Goal: Task Accomplishment & Management: Complete application form

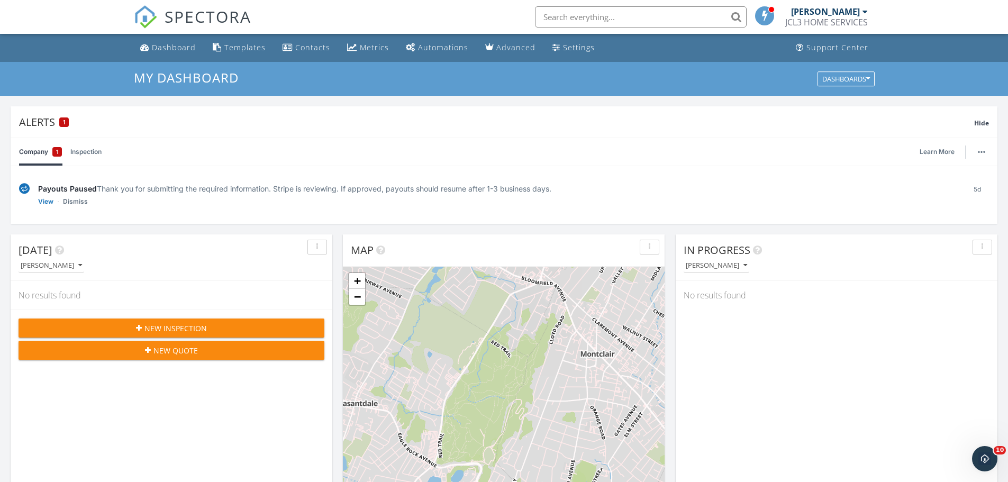
click at [47, 203] on link "View" at bounding box center [45, 201] width 15 height 11
click at [41, 200] on link "View" at bounding box center [45, 201] width 15 height 11
click at [94, 157] on link "Inspection" at bounding box center [85, 152] width 31 height 28
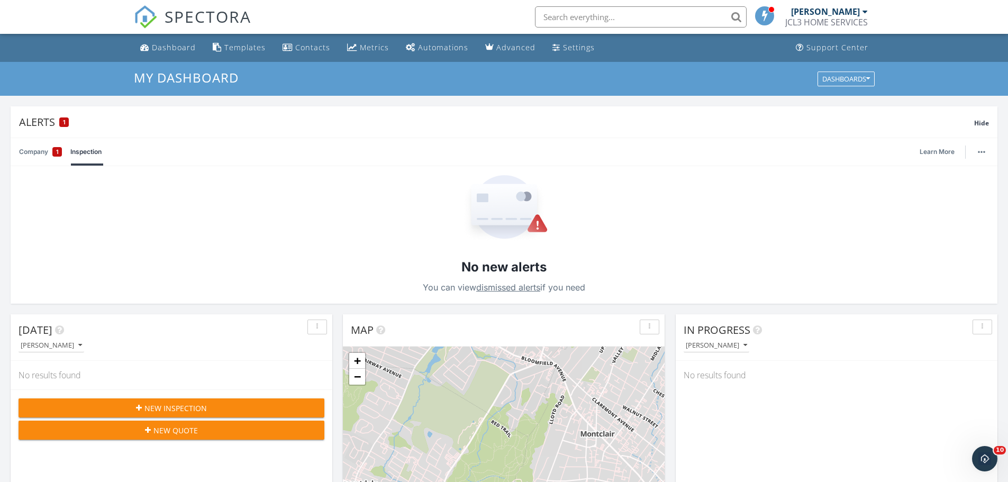
click at [32, 150] on link "Company 1" at bounding box center [40, 152] width 43 height 28
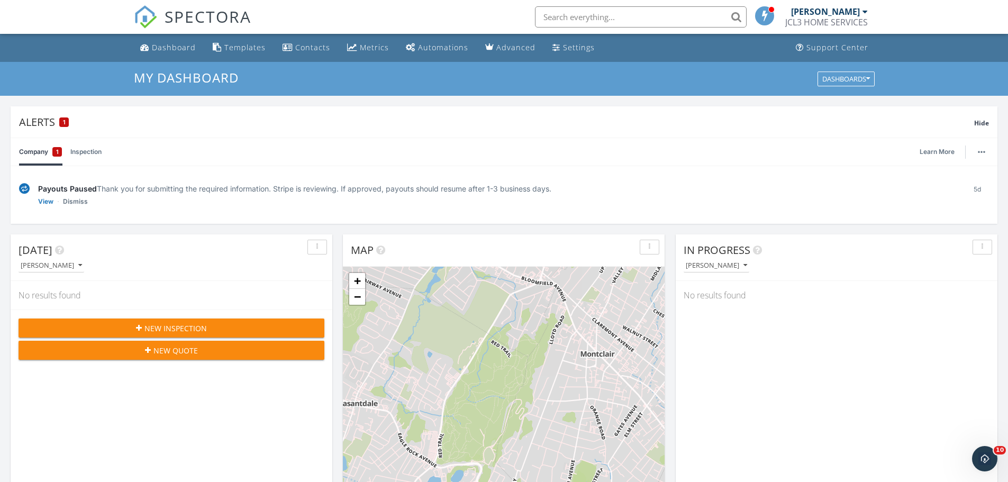
click at [81, 199] on link "Dismiss" at bounding box center [75, 201] width 25 height 11
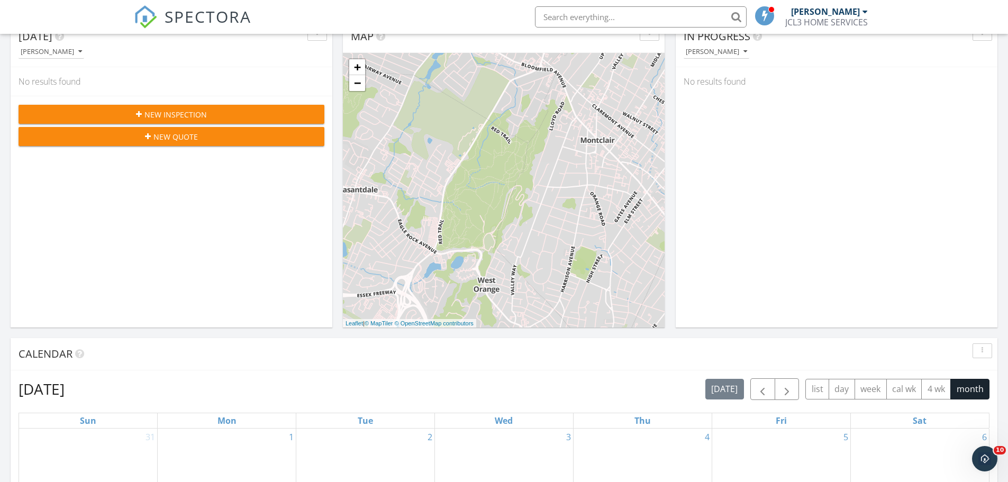
scroll to position [317, 0]
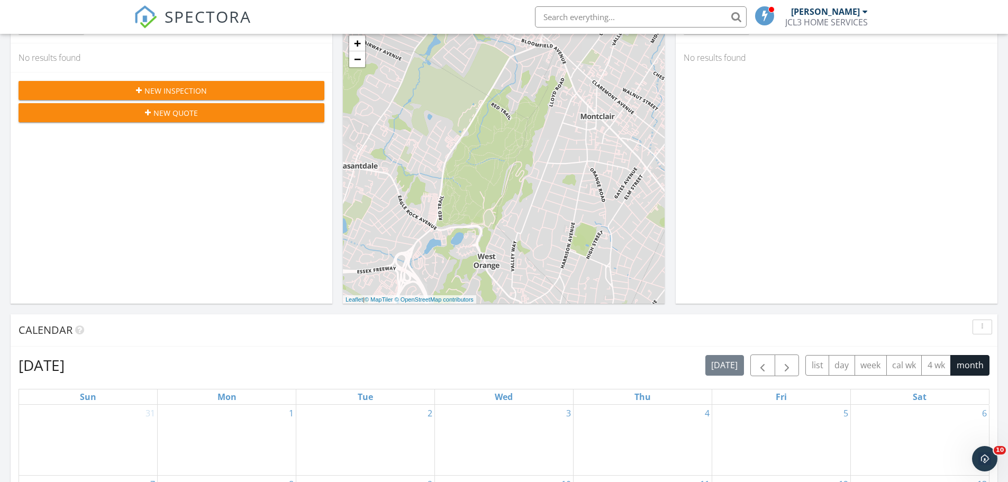
click at [988, 458] on icon "Open Intercom Messenger" at bounding box center [984, 458] width 17 height 17
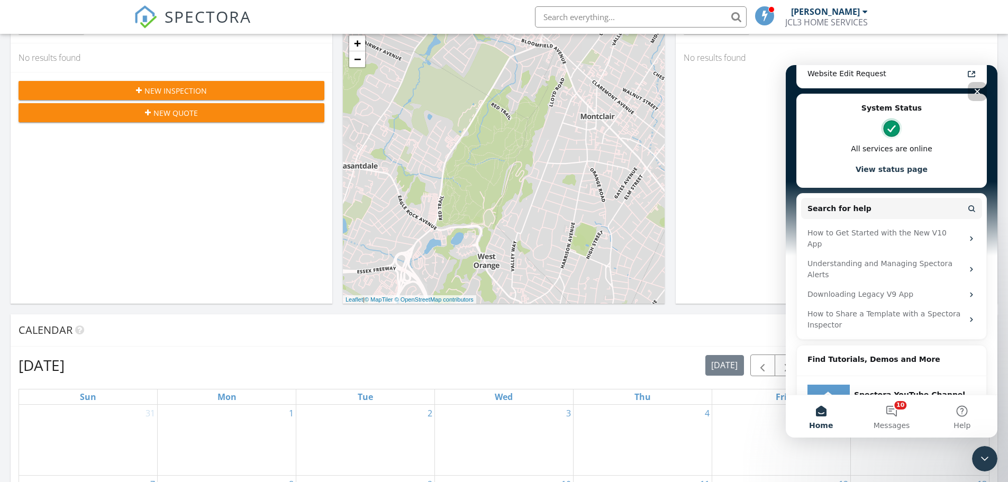
scroll to position [258, 0]
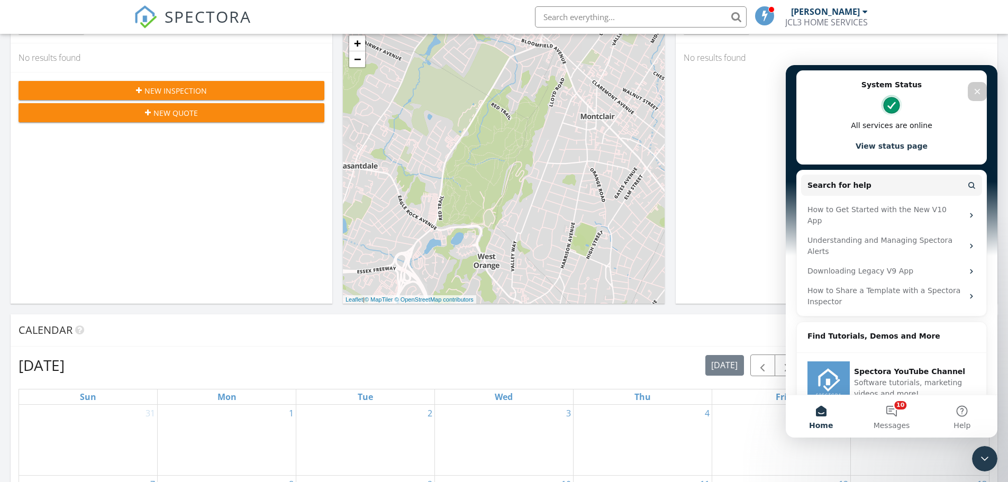
click at [896, 410] on button "10 Messages" at bounding box center [891, 416] width 70 height 42
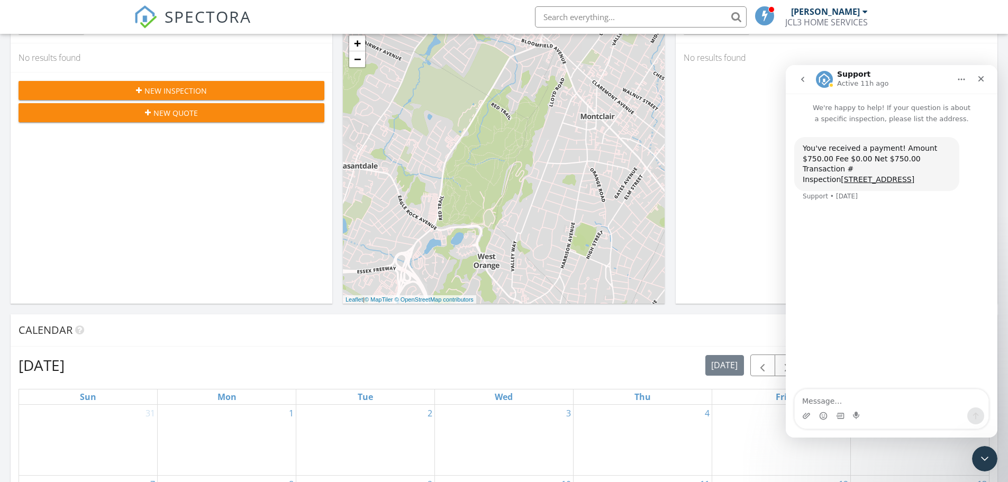
click at [804, 79] on icon "go back" at bounding box center [802, 79] width 8 height 8
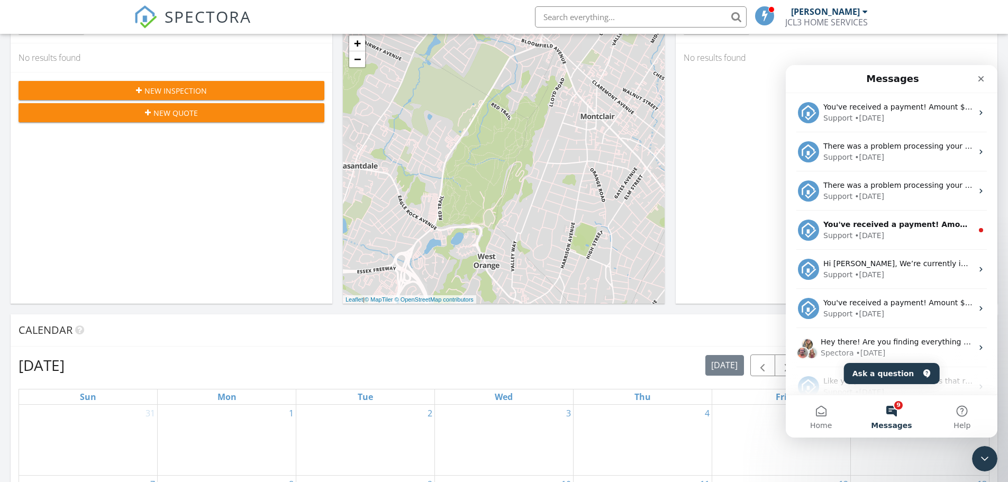
scroll to position [0, 0]
click at [919, 236] on div "Support • 1w ago" at bounding box center [897, 235] width 149 height 11
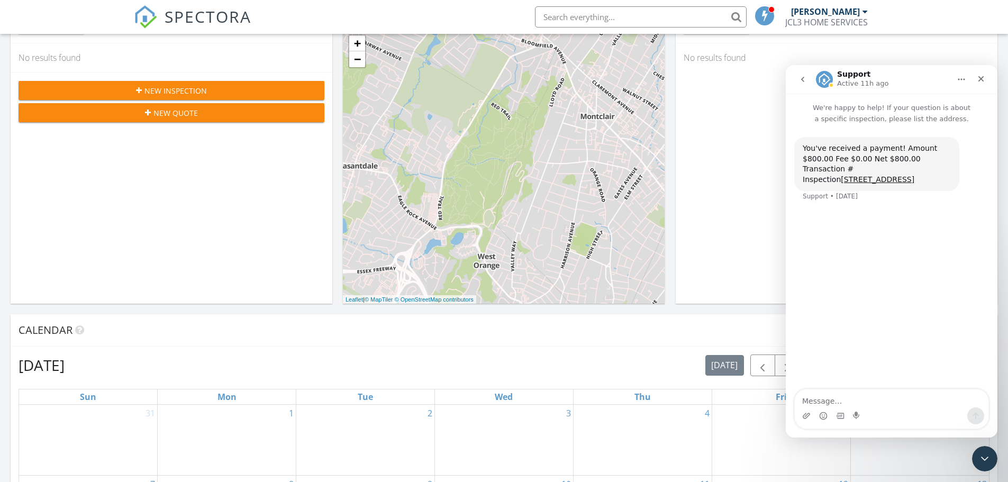
click at [804, 80] on icon "go back" at bounding box center [802, 79] width 8 height 8
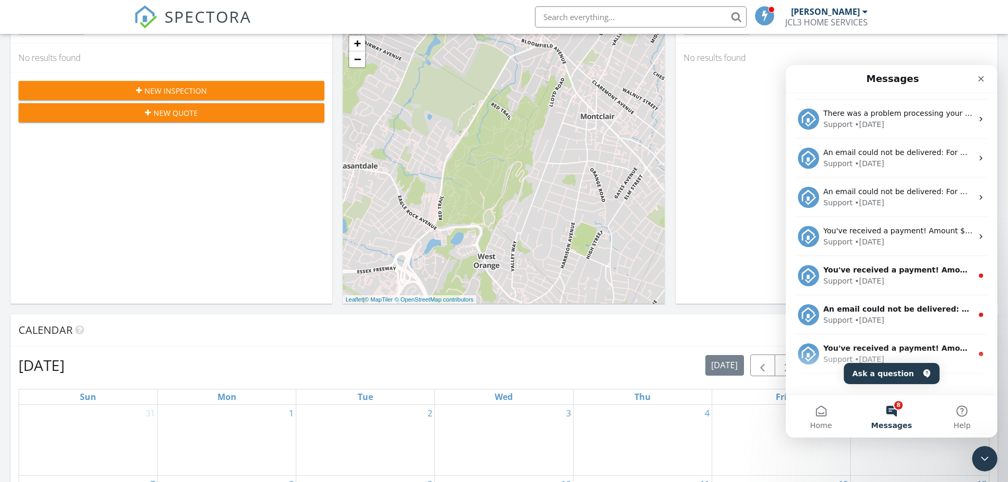
scroll to position [524, 0]
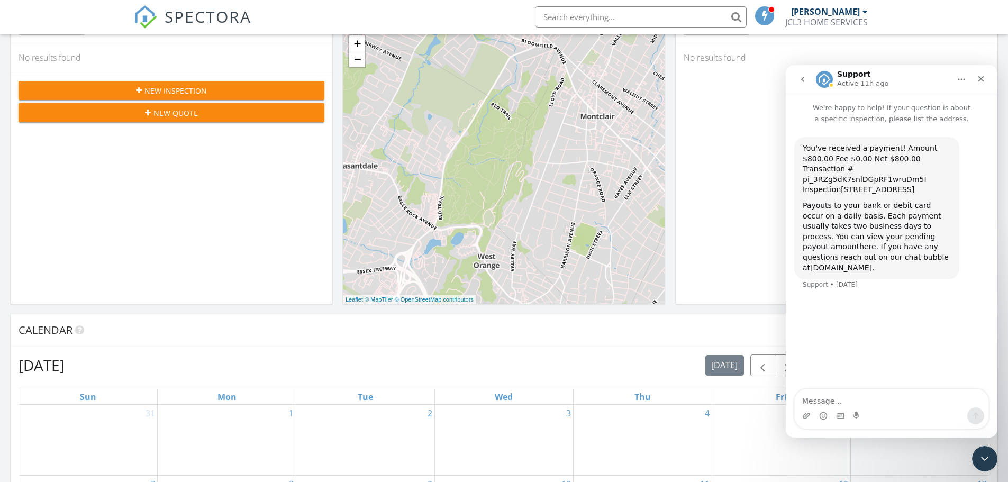
click at [807, 80] on button "go back" at bounding box center [802, 79] width 20 height 20
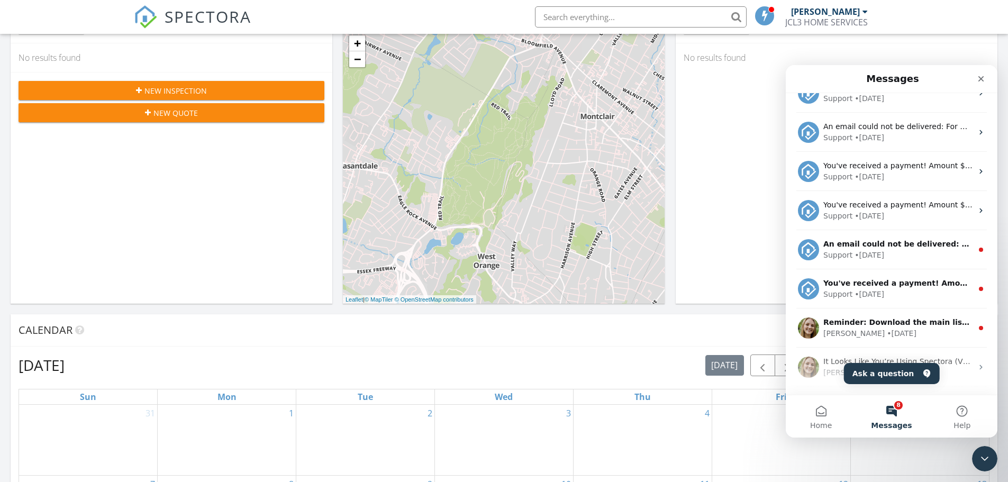
scroll to position [582, 0]
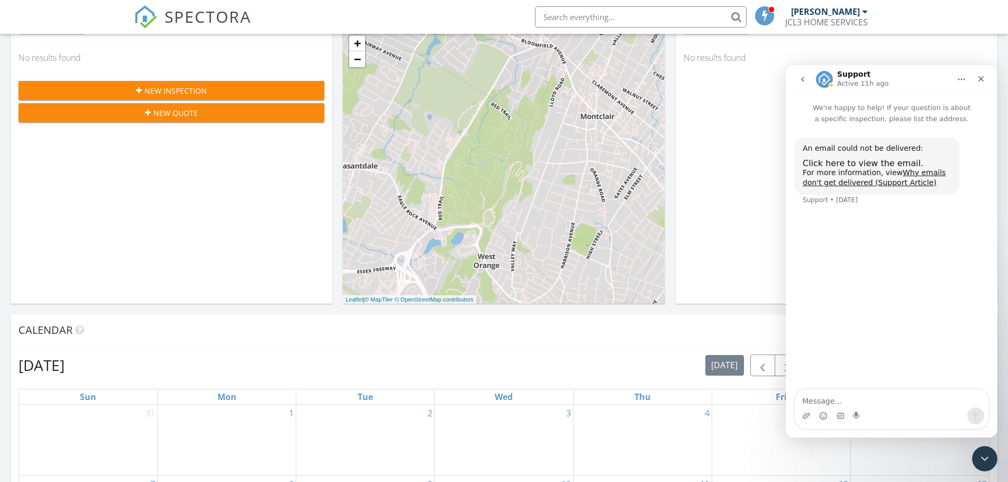
click at [807, 80] on button "go back" at bounding box center [802, 79] width 20 height 20
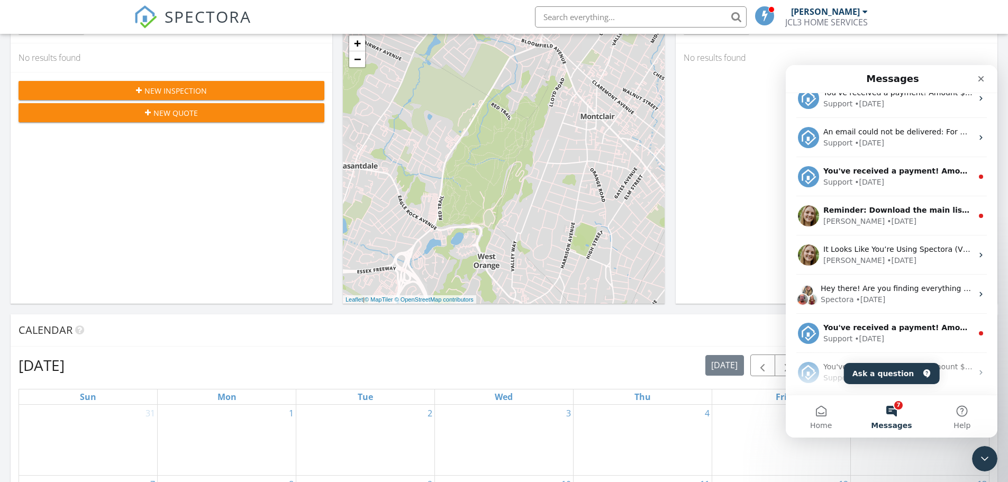
scroll to position [741, 0]
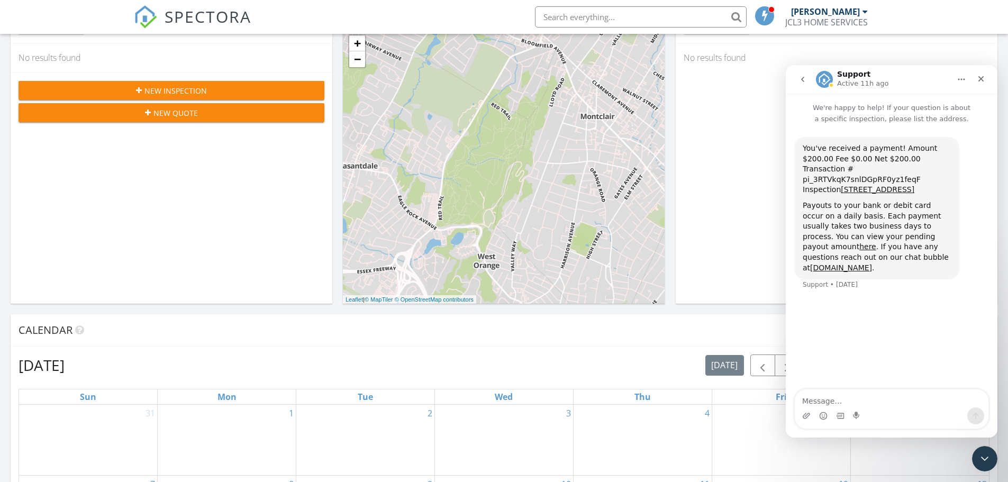
click at [804, 81] on icon "go back" at bounding box center [802, 79] width 8 height 8
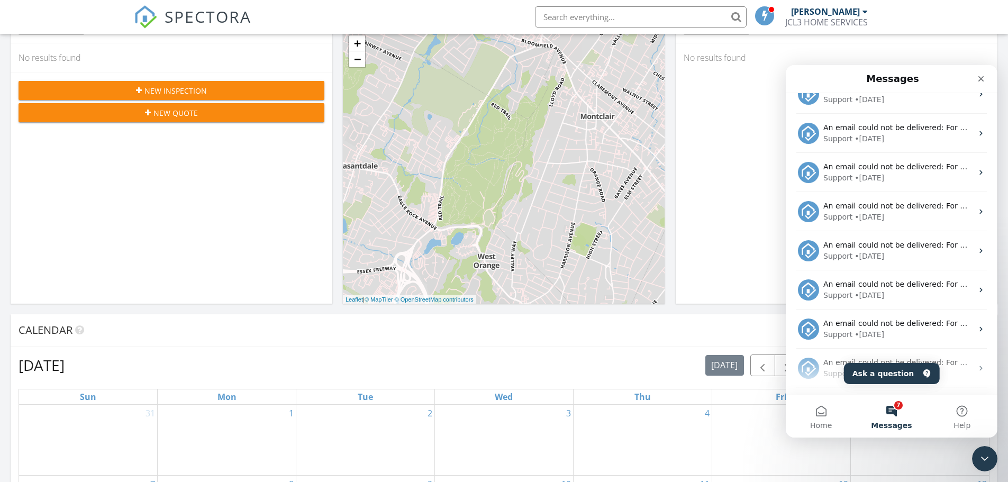
scroll to position [2442, 0]
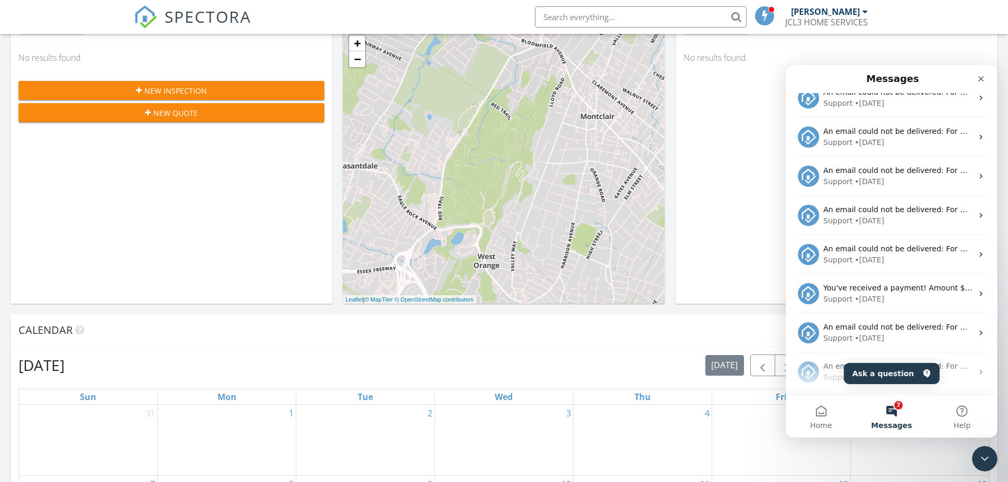
click at [987, 461] on icon "Close Intercom Messenger" at bounding box center [984, 458] width 13 height 13
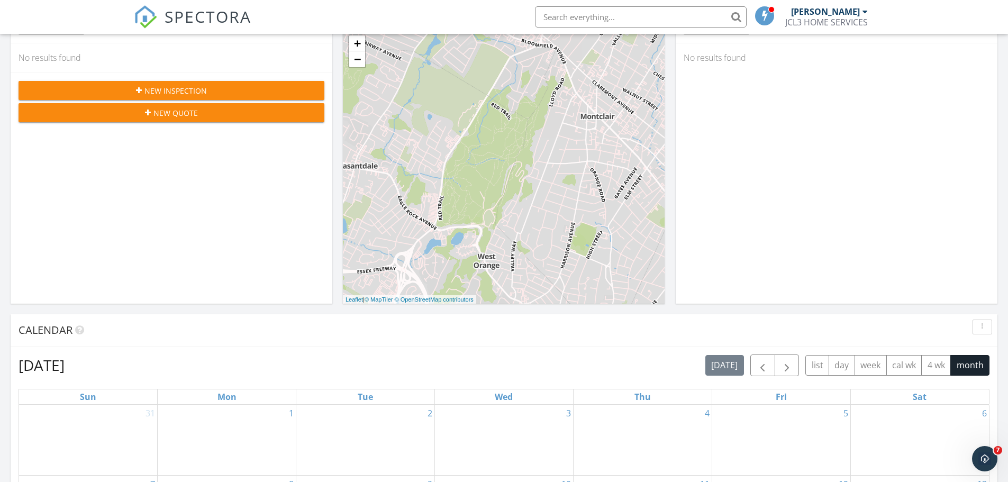
scroll to position [0, 0]
click at [158, 88] on span "New Inspection" at bounding box center [175, 90] width 62 height 11
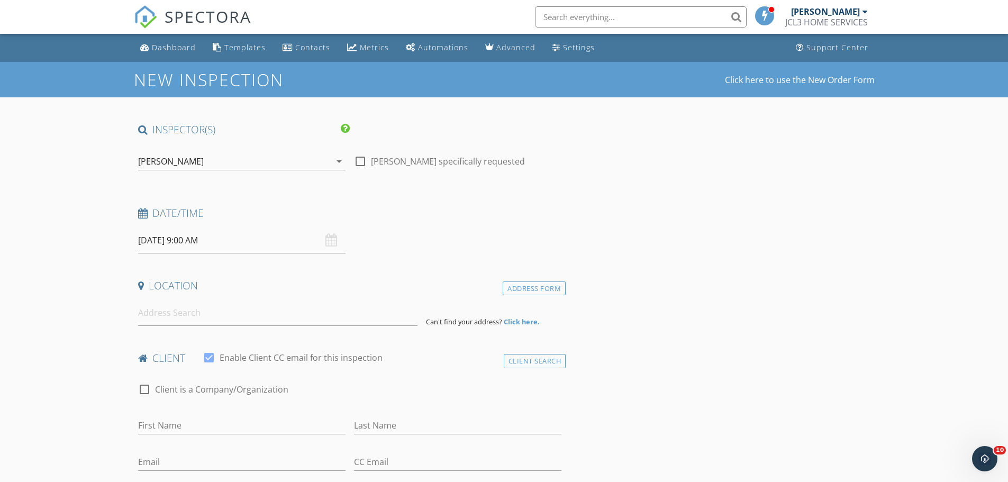
click at [329, 242] on div "[DATE] 9:00 AM" at bounding box center [241, 240] width 207 height 26
click at [179, 235] on input "[DATE] 9:00 AM" at bounding box center [241, 240] width 207 height 26
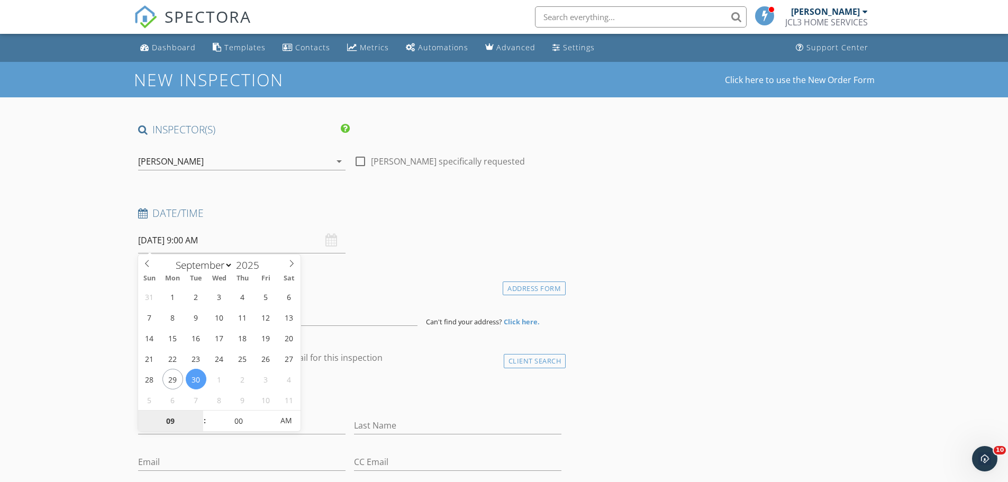
select select "9"
type input "10/01/2025 9:00 AM"
type input "08"
type input "10/01/2025 8:00 AM"
click at [199, 427] on span at bounding box center [199, 426] width 7 height 11
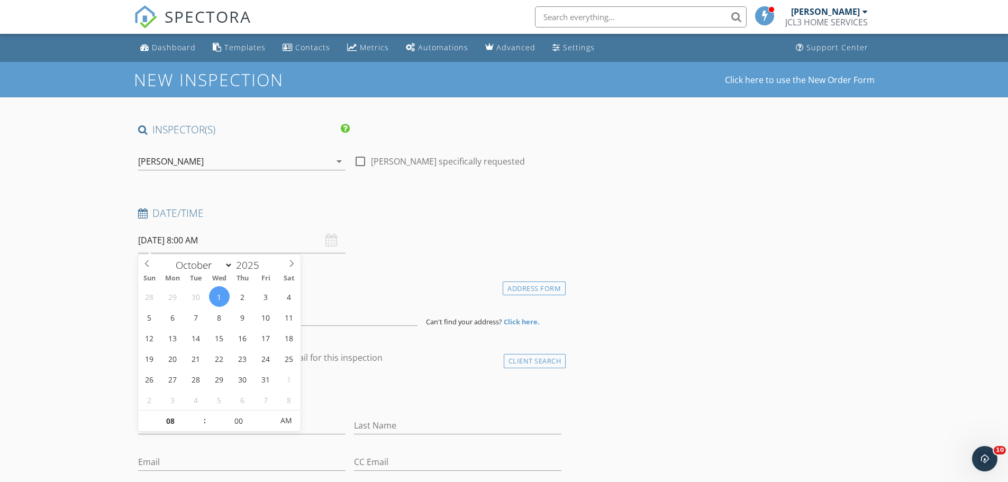
type input "07"
type input "10/01/2025 7:00 AM"
click at [199, 427] on span at bounding box center [199, 426] width 7 height 11
type input "06"
type input "10/01/2025 6:00 AM"
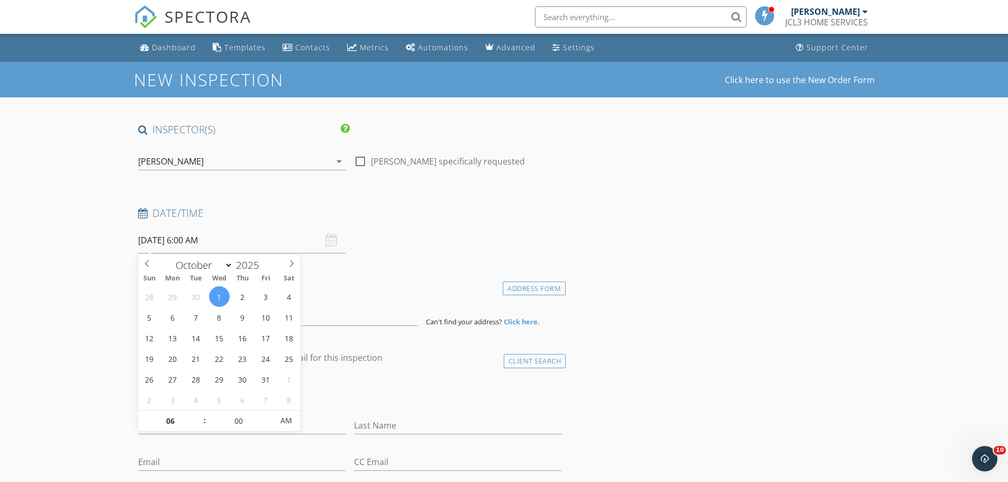
click at [199, 427] on span at bounding box center [199, 426] width 7 height 11
type input "05"
type input "10/01/2025 5:00 AM"
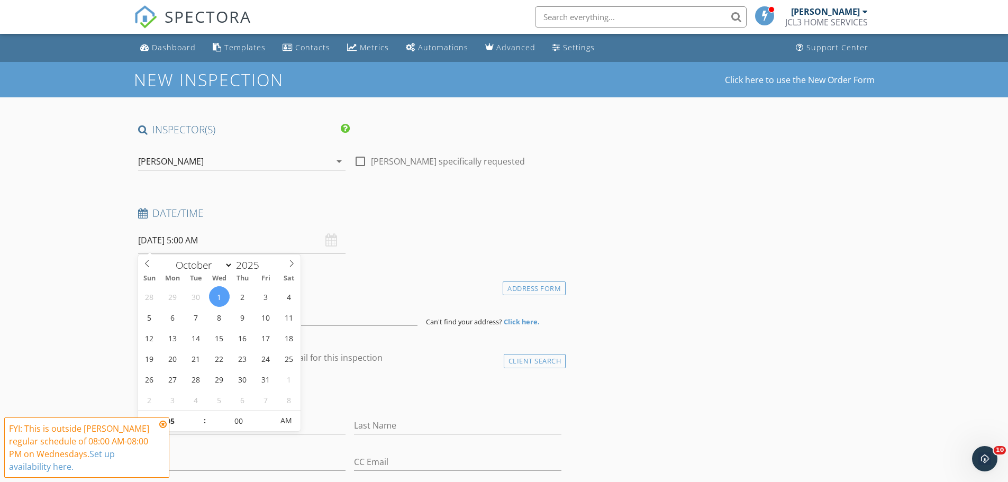
click at [199, 427] on span at bounding box center [199, 426] width 7 height 11
type input "04"
type input "10/01/2025 4:00 AM"
click at [199, 427] on span at bounding box center [199, 426] width 7 height 11
type input "03"
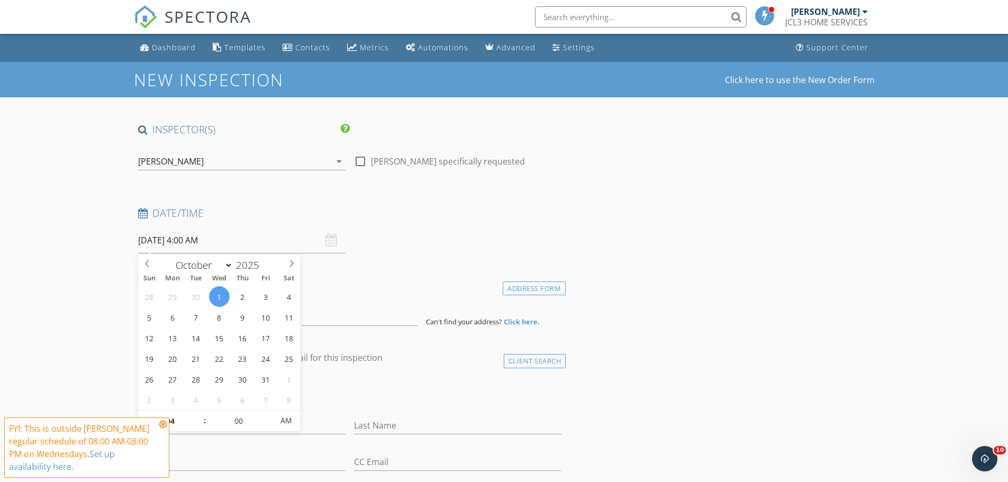
type input "55"
type input "10/01/2025 3:55 AM"
click at [268, 426] on span at bounding box center [267, 426] width 7 height 11
type input "50"
type input "10/01/2025 3:50 AM"
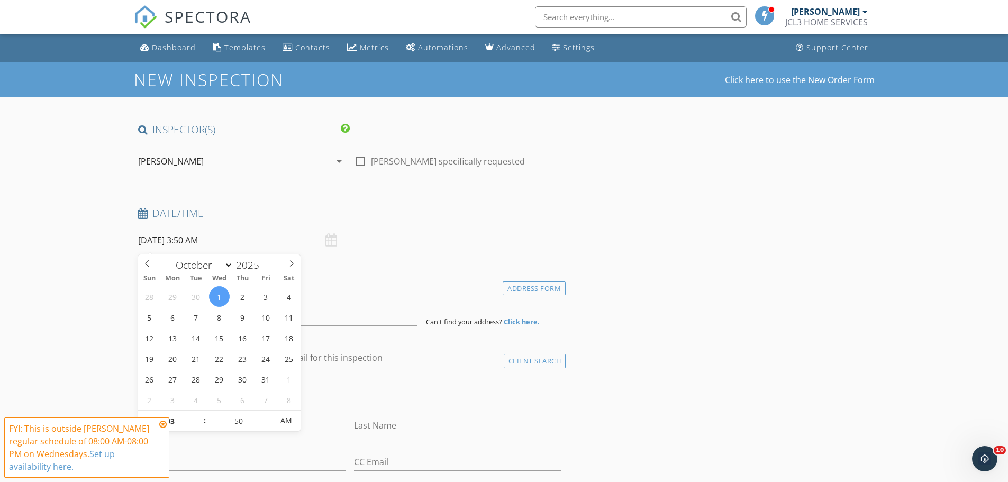
click at [268, 426] on span at bounding box center [267, 426] width 7 height 11
type input "45"
type input "10/01/2025 3:45 AM"
click at [268, 426] on span at bounding box center [267, 426] width 7 height 11
type input "40"
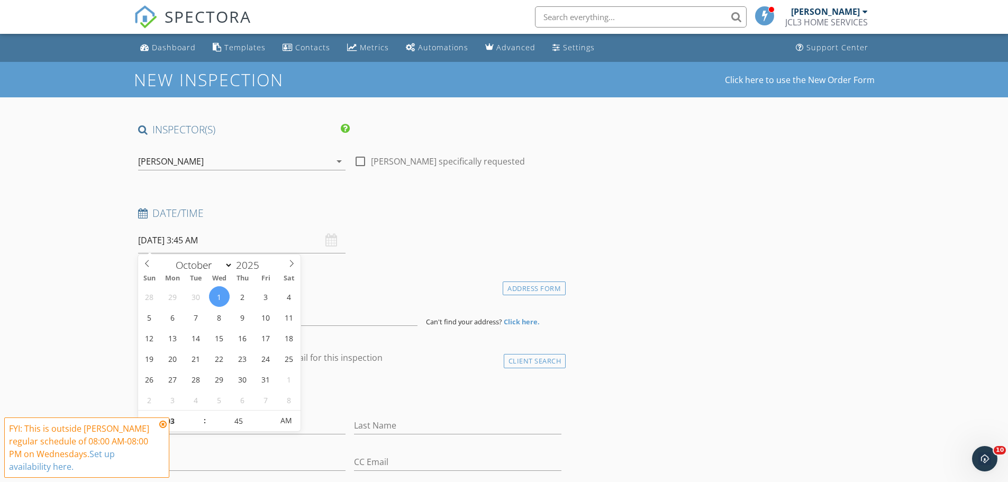
type input "10/01/2025 3:40 AM"
click at [268, 426] on span at bounding box center [267, 426] width 7 height 11
type input "35"
type input "10/01/2025 3:35 AM"
click at [268, 426] on span at bounding box center [267, 426] width 7 height 11
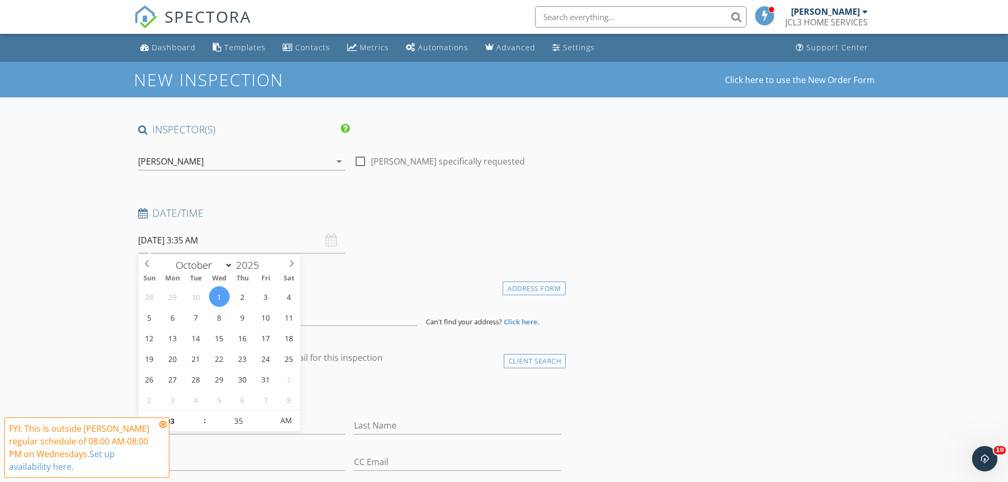
type input "30"
click at [268, 426] on span at bounding box center [267, 426] width 7 height 11
type input "10/01/2025 3:30 PM"
click at [286, 422] on span "AM" at bounding box center [285, 420] width 29 height 21
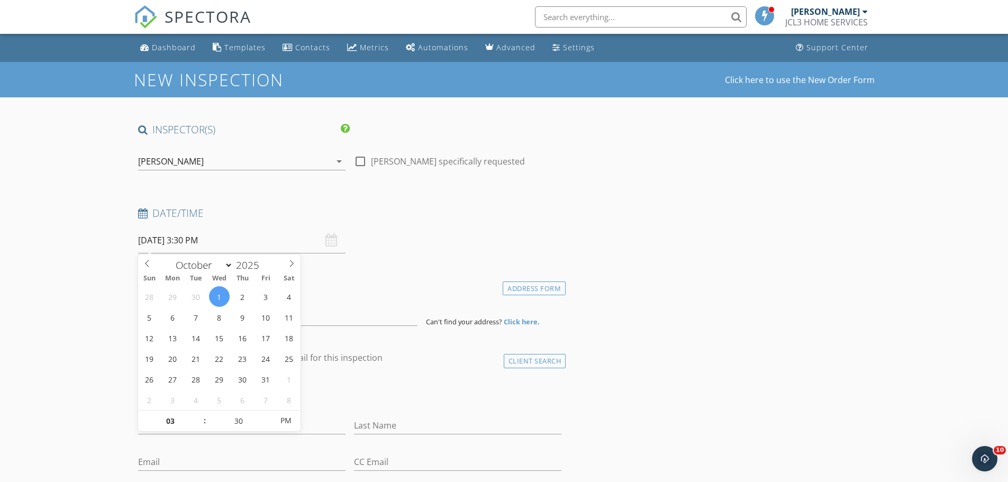
type input "04"
type input "10/01/2025 4:30 PM"
click at [197, 414] on span at bounding box center [199, 416] width 7 height 11
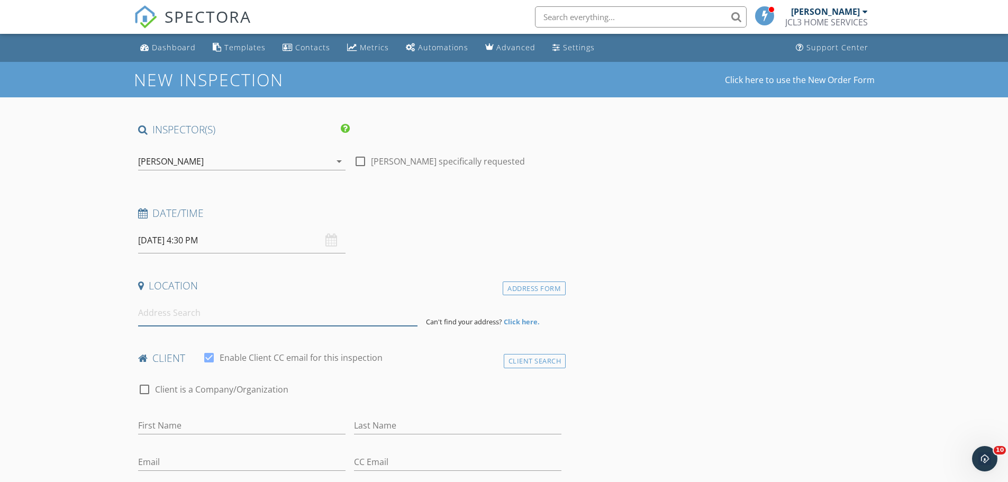
click at [184, 314] on input at bounding box center [277, 313] width 279 height 26
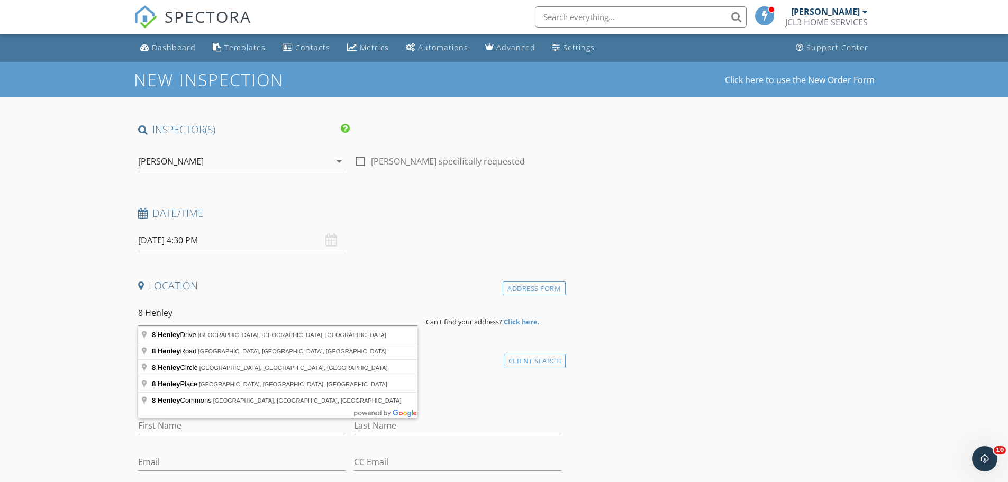
type input "8 Henley Drive, Somerset, NJ, USA"
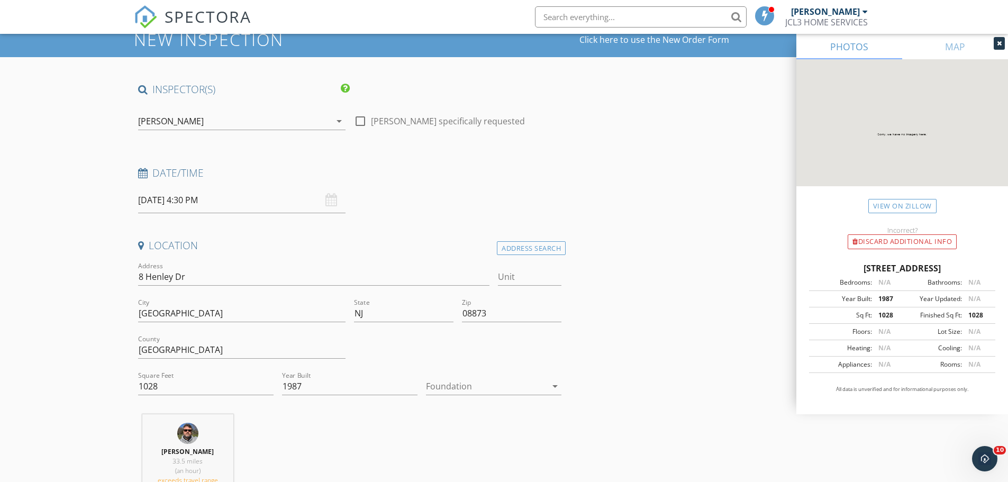
scroll to position [106, 0]
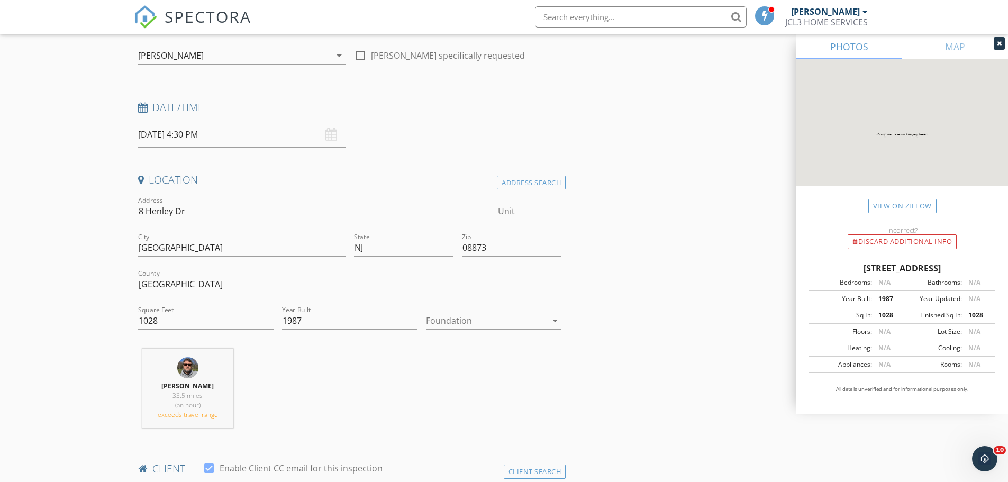
click at [551, 322] on icon "arrow_drop_down" at bounding box center [555, 320] width 13 height 13
click at [551, 322] on div at bounding box center [493, 324] width 119 height 13
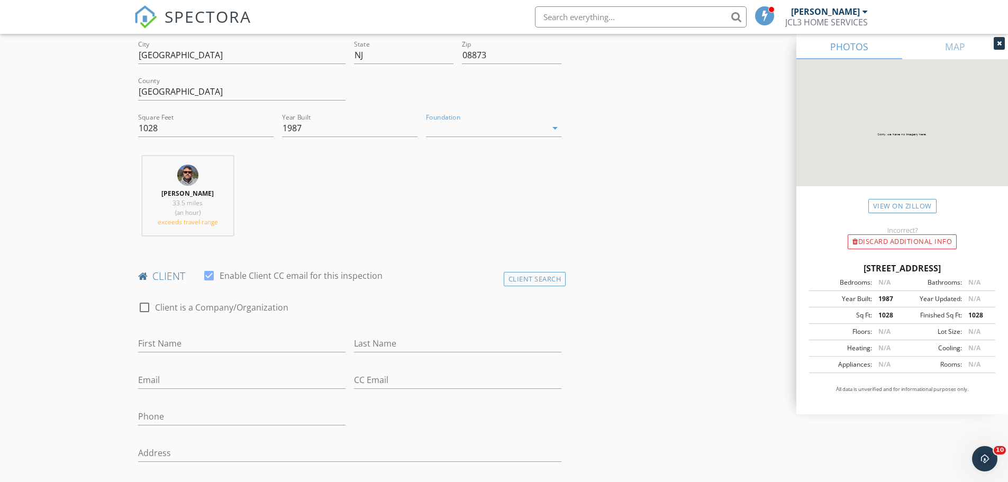
scroll to position [317, 0]
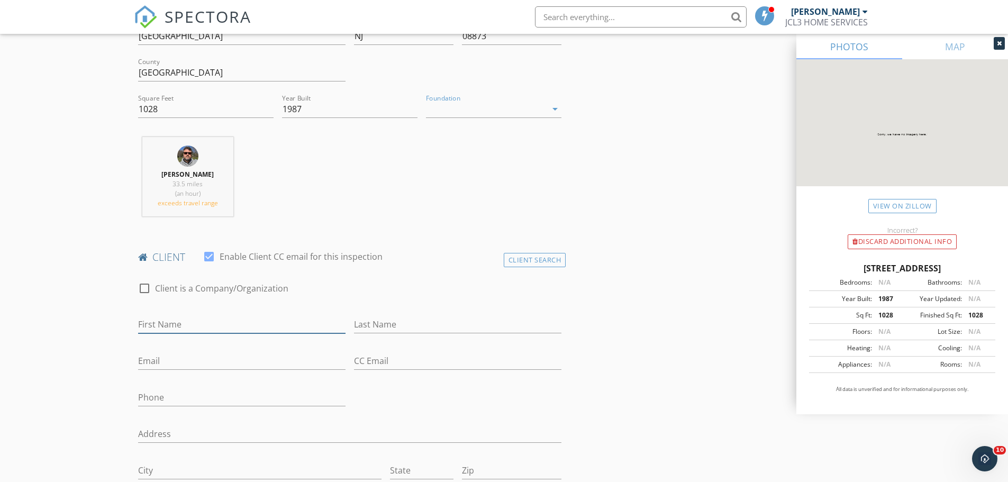
click at [188, 327] on input "First Name" at bounding box center [241, 324] width 207 height 17
type input "Fernanda"
click at [452, 320] on input "Last Name" at bounding box center [457, 324] width 207 height 17
type input "Carmona"
click at [218, 361] on input "Email" at bounding box center [241, 360] width 207 height 17
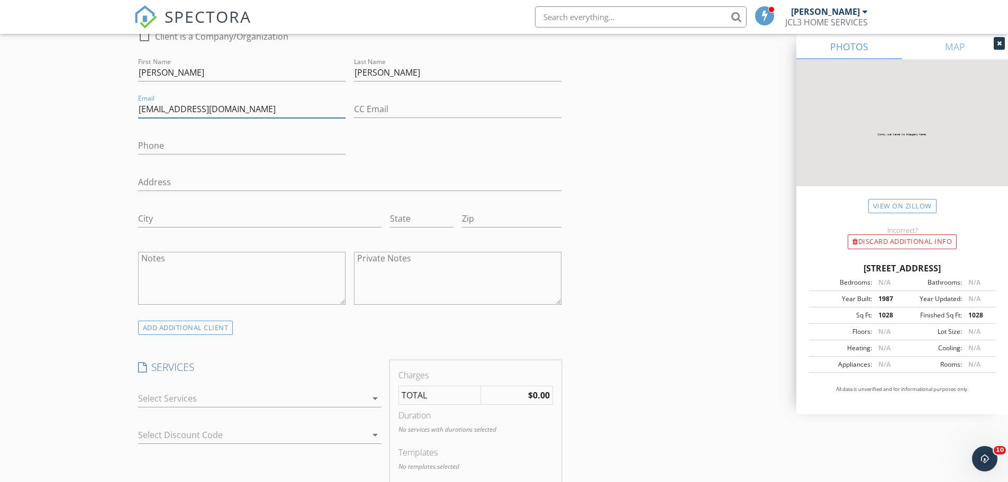
scroll to position [635, 0]
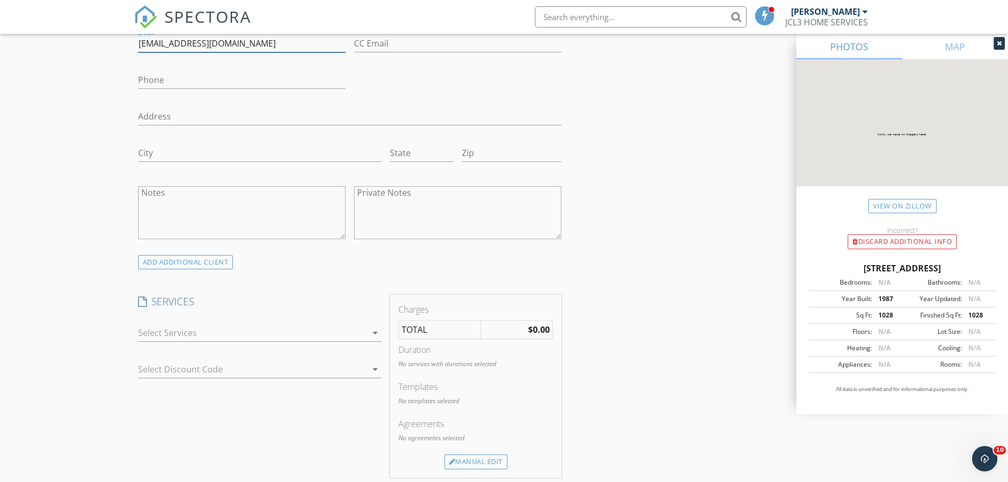
type input "parisfer2021@yahoo.com"
click at [363, 334] on div at bounding box center [252, 332] width 229 height 17
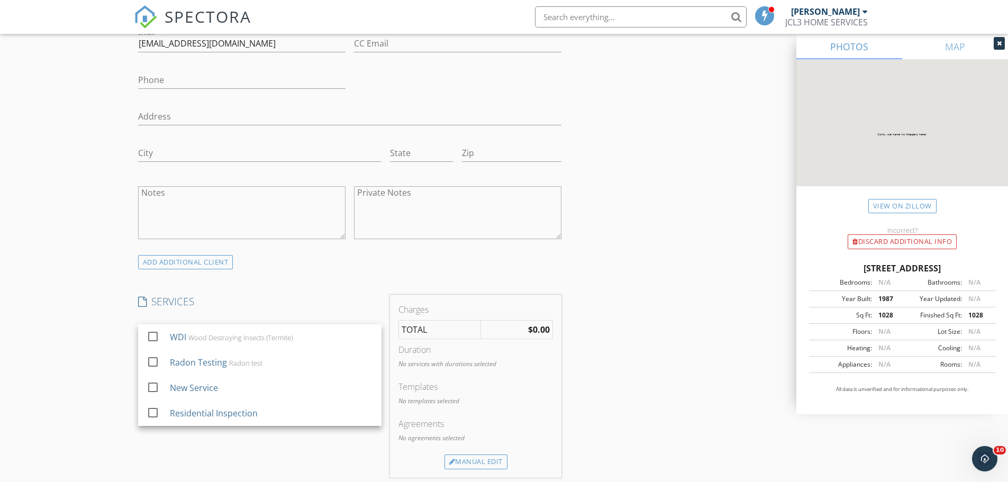
click at [275, 407] on div "Residential Inspection" at bounding box center [270, 413] width 203 height 21
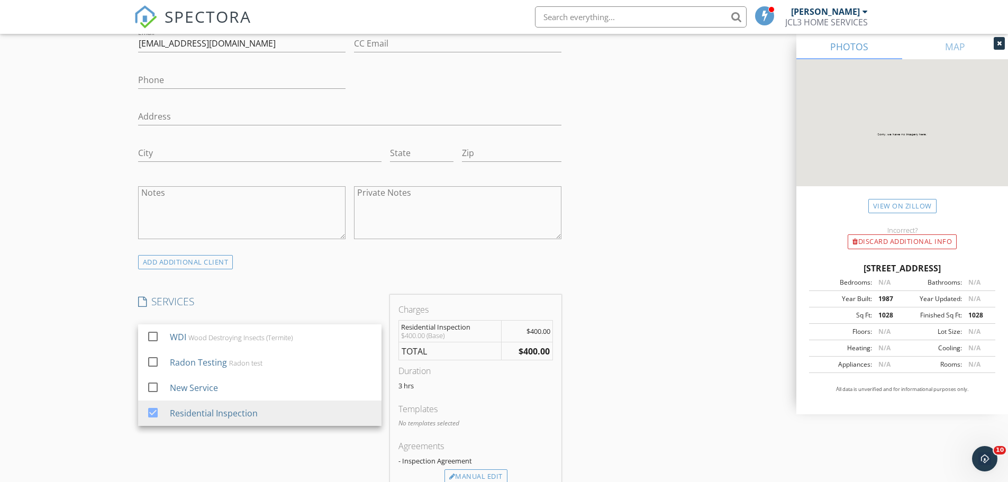
click at [70, 420] on div "New Inspection Click here to use the New Order Form INSPECTOR(S) check_box JOHN…" at bounding box center [504, 358] width 1008 height 1863
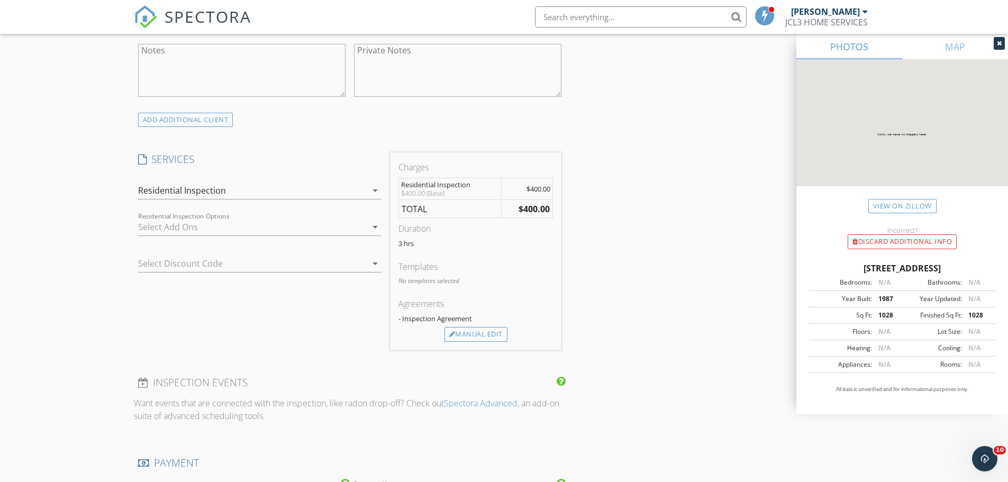
scroll to position [794, 0]
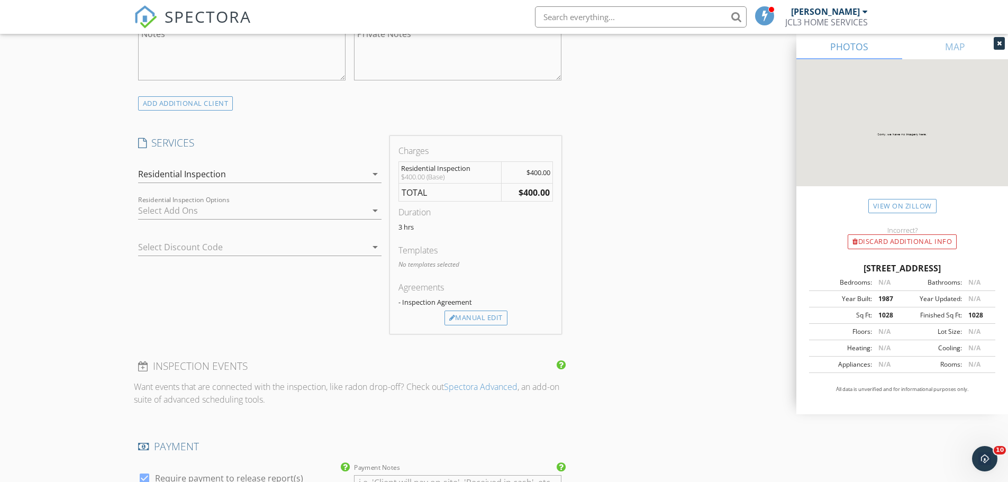
click at [485, 322] on div "Manual Edit" at bounding box center [475, 318] width 63 height 15
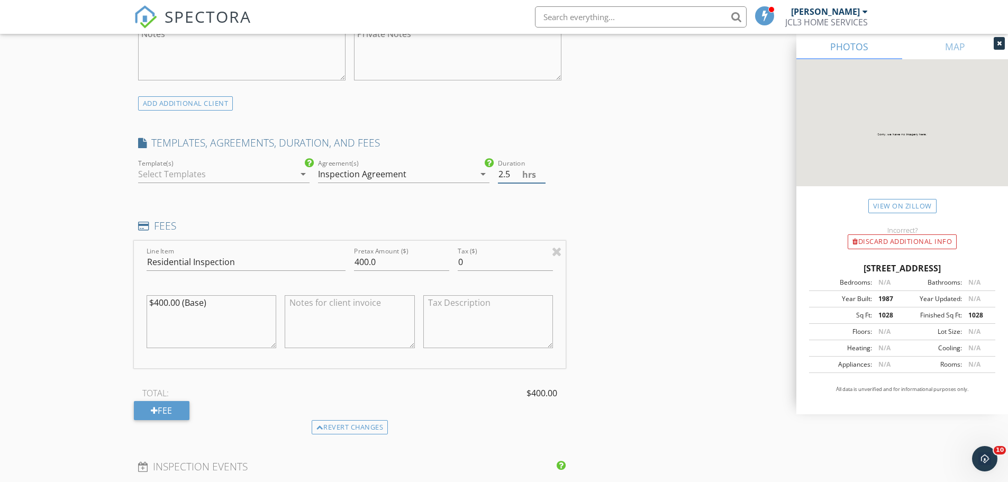
click at [542, 179] on input "2.5" at bounding box center [522, 174] width 48 height 17
click at [542, 179] on input "2" at bounding box center [522, 174] width 48 height 17
type input "1.5"
click at [542, 179] on input "1.5" at bounding box center [522, 174] width 48 height 17
click at [571, 181] on div "INSPECTOR(S) check_box JOHN LIGOURI PRIMARY JOHN LIGOURI arrow_drop_down check_…" at bounding box center [504, 267] width 741 height 1877
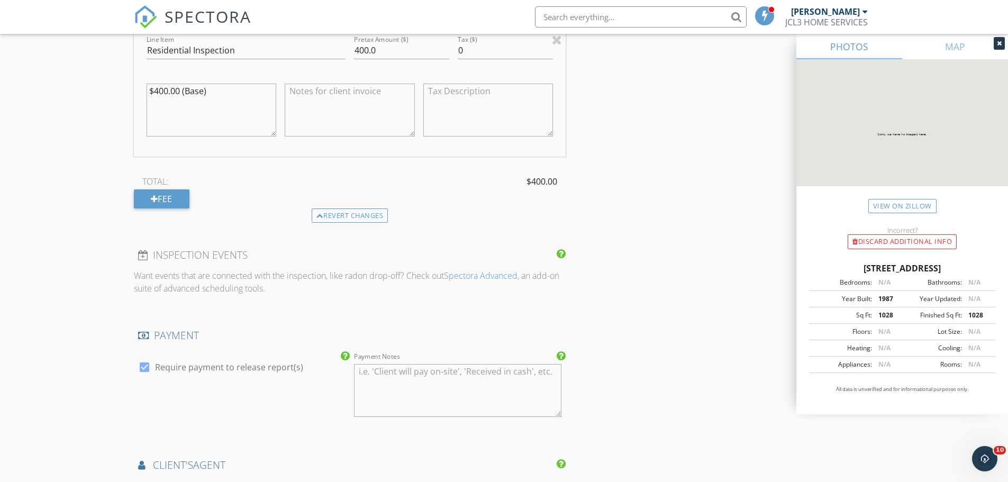
scroll to position [1217, 0]
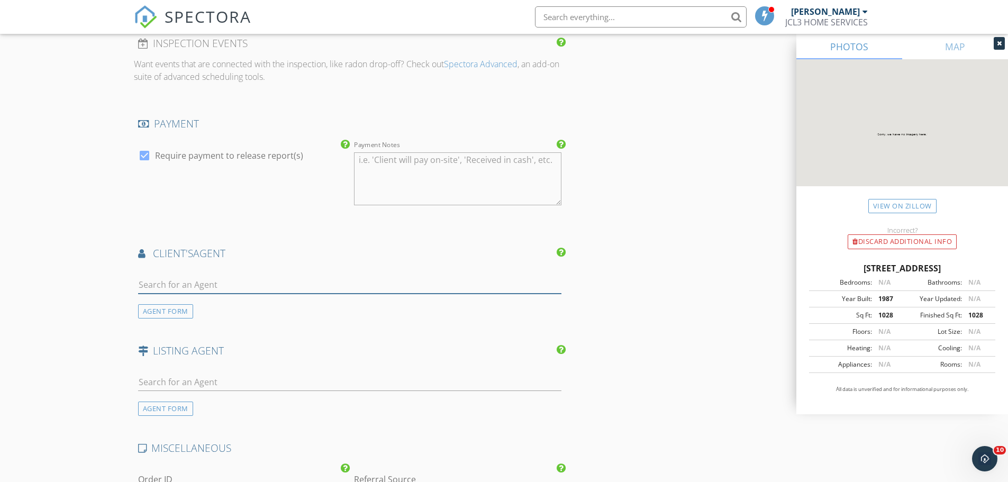
click at [290, 288] on input "text" at bounding box center [350, 284] width 424 height 17
type input "Ferna"
click at [240, 304] on li "Fernanda Tapia KW Town Square" at bounding box center [350, 309] width 423 height 30
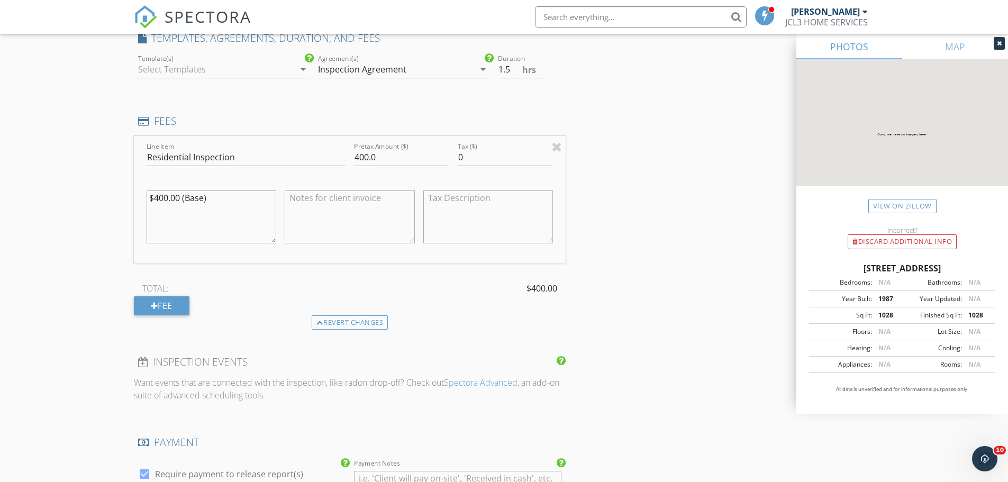
scroll to position [846, 0]
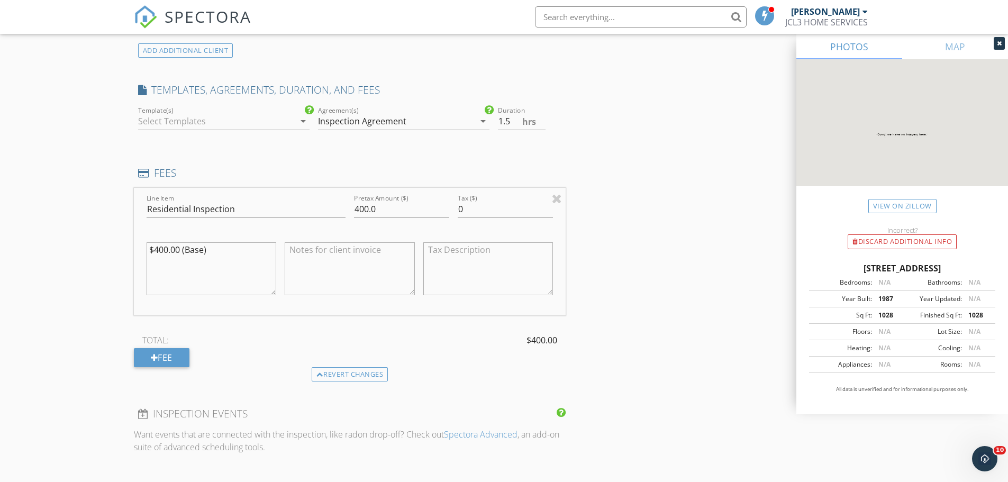
click at [285, 124] on div at bounding box center [216, 121] width 157 height 17
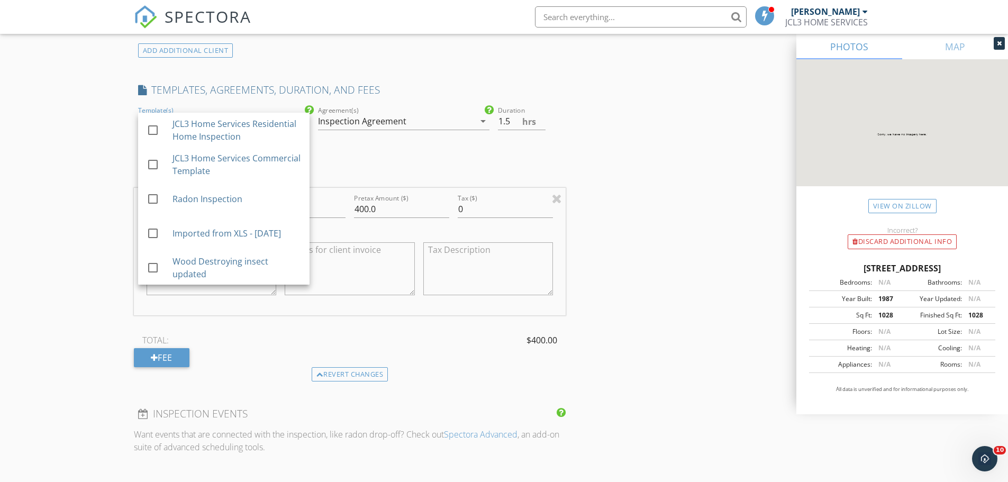
click at [285, 124] on div "JCL3 Home Services Residential Home Inspection" at bounding box center [236, 129] width 129 height 25
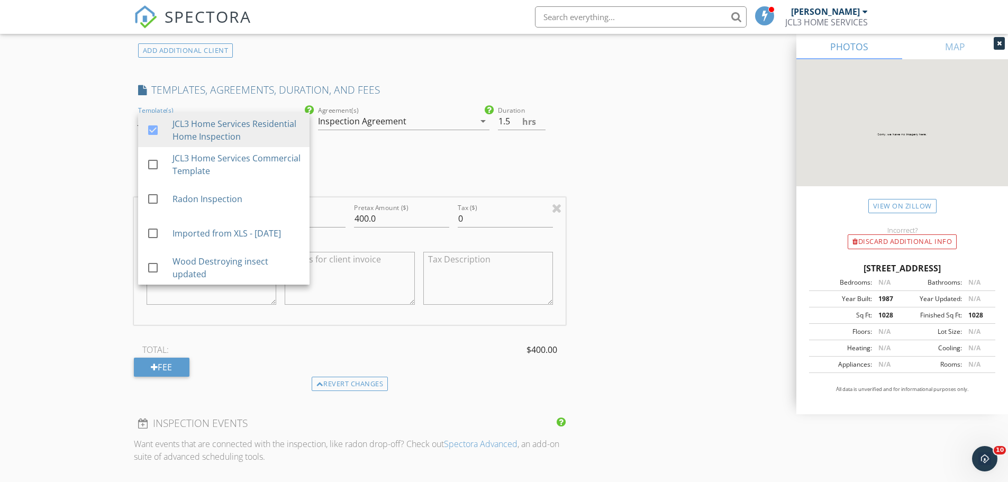
click at [625, 187] on div "INSPECTOR(S) check_box JOHN LIGOURI PRIMARY JOHN LIGOURI arrow_drop_down check_…" at bounding box center [504, 376] width 741 height 2200
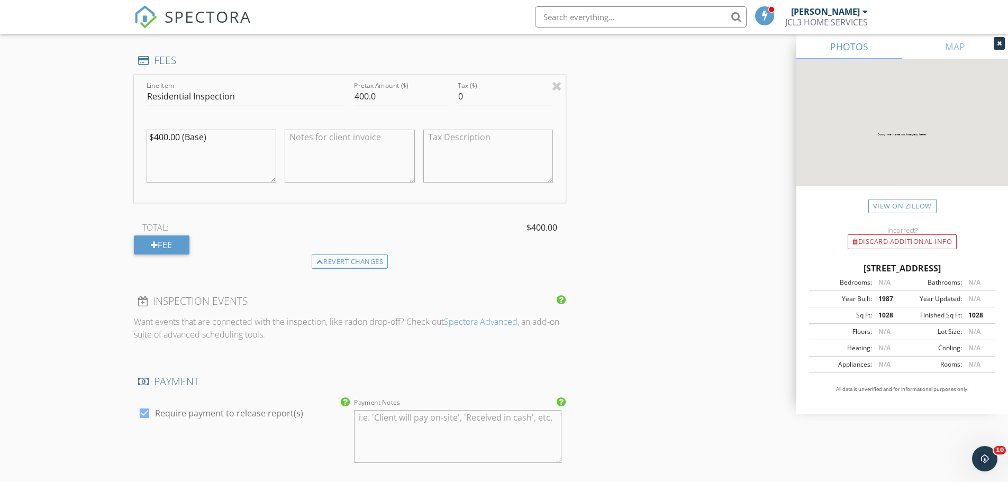
scroll to position [968, 0]
drag, startPoint x: 377, startPoint y: 98, endPoint x: 339, endPoint y: 98, distance: 37.6
click at [339, 98] on div "Line Item Residential Inspection Pretax Amount ($) 400.0 Tax ($) 0 $400.00 (Bas…" at bounding box center [350, 139] width 432 height 127
type input "350.00"
click at [679, 180] on div "INSPECTOR(S) check_box JOHN LIGOURI PRIMARY JOHN LIGOURI arrow_drop_down check_…" at bounding box center [504, 255] width 741 height 2200
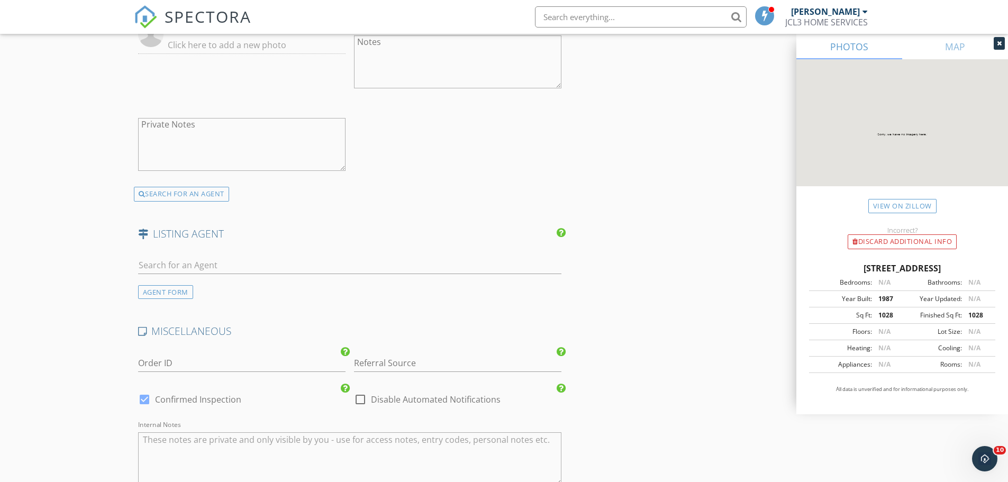
scroll to position [1867, 0]
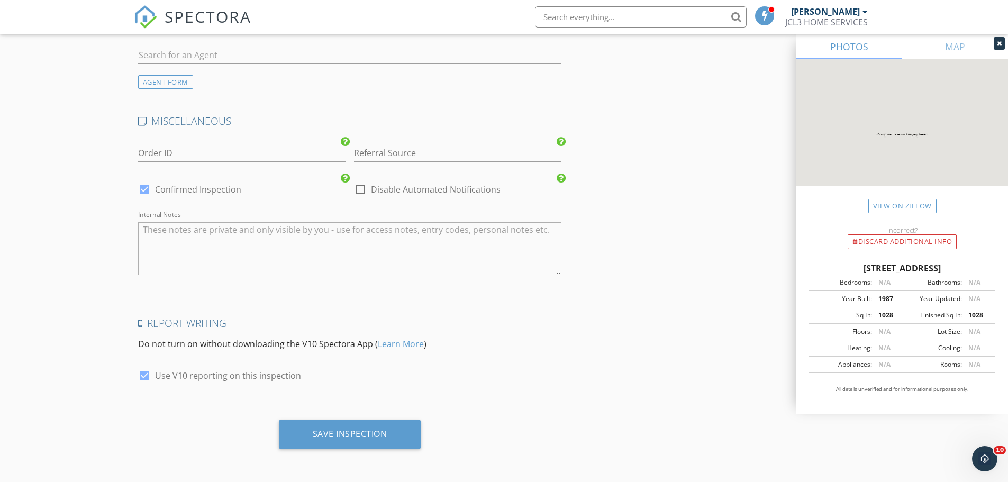
click at [353, 431] on div "Save Inspection" at bounding box center [350, 434] width 75 height 11
